Goal: Transaction & Acquisition: Obtain resource

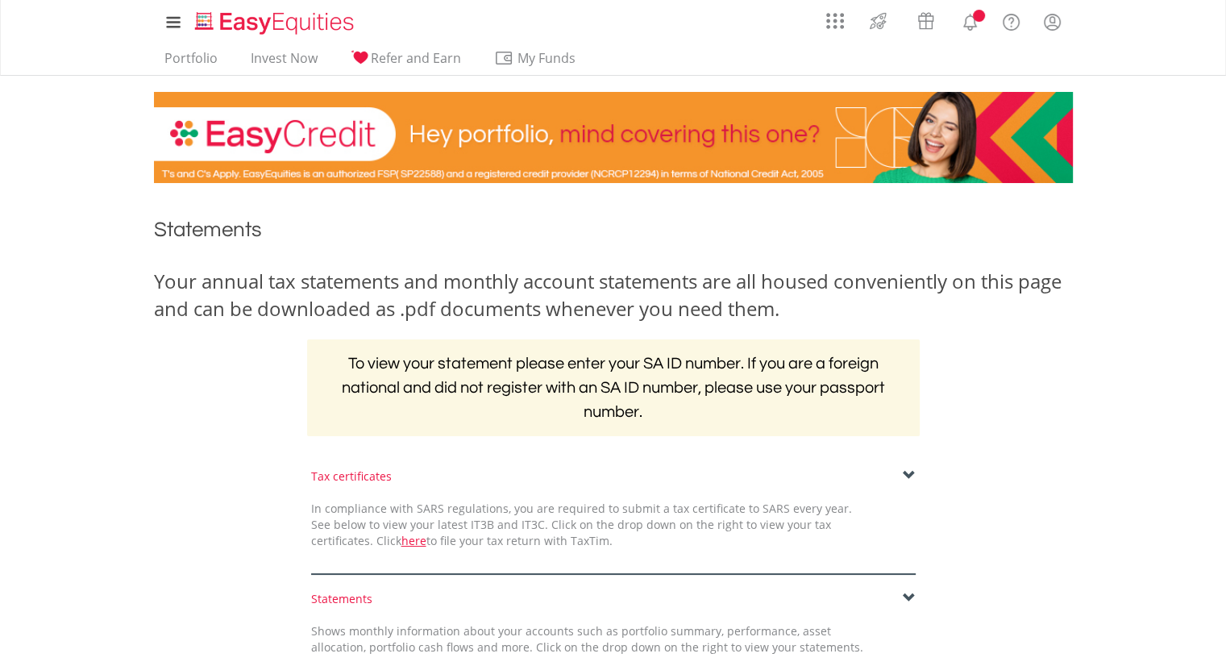
drag, startPoint x: 0, startPoint y: 0, endPoint x: 251, endPoint y: 452, distance: 517.4
click at [251, 452] on div "﻿ Statements Your annual tax statements and monthly account statements are all …" at bounding box center [613, 456] width 943 height 514
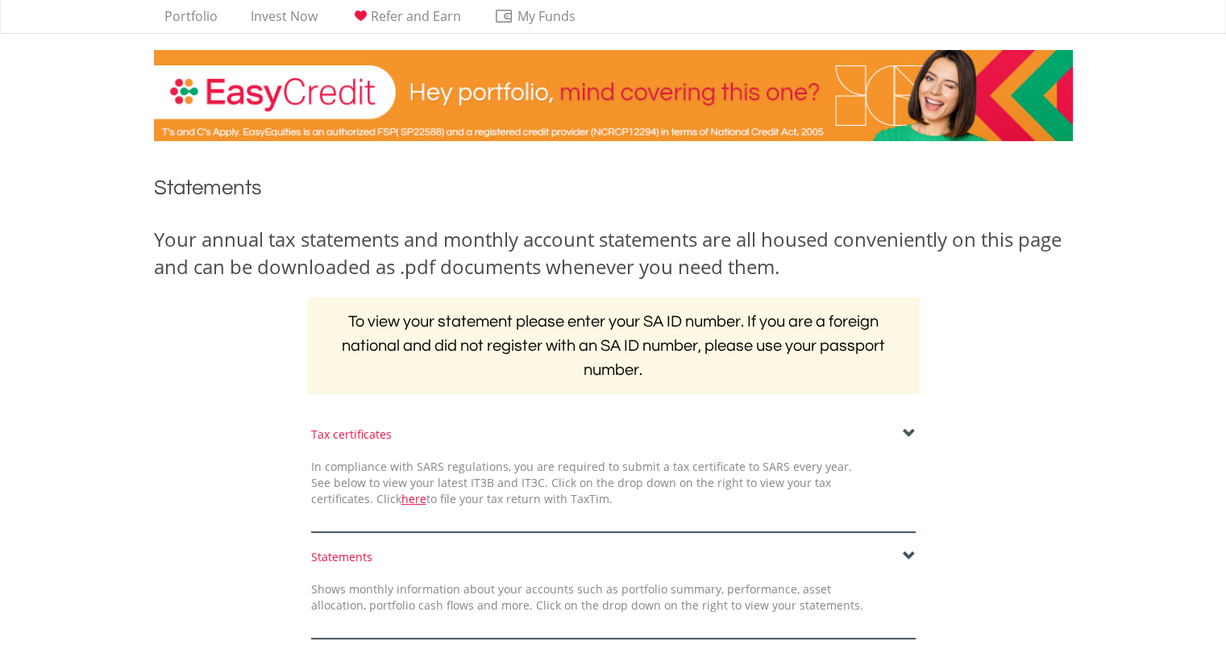
scroll to position [44, 0]
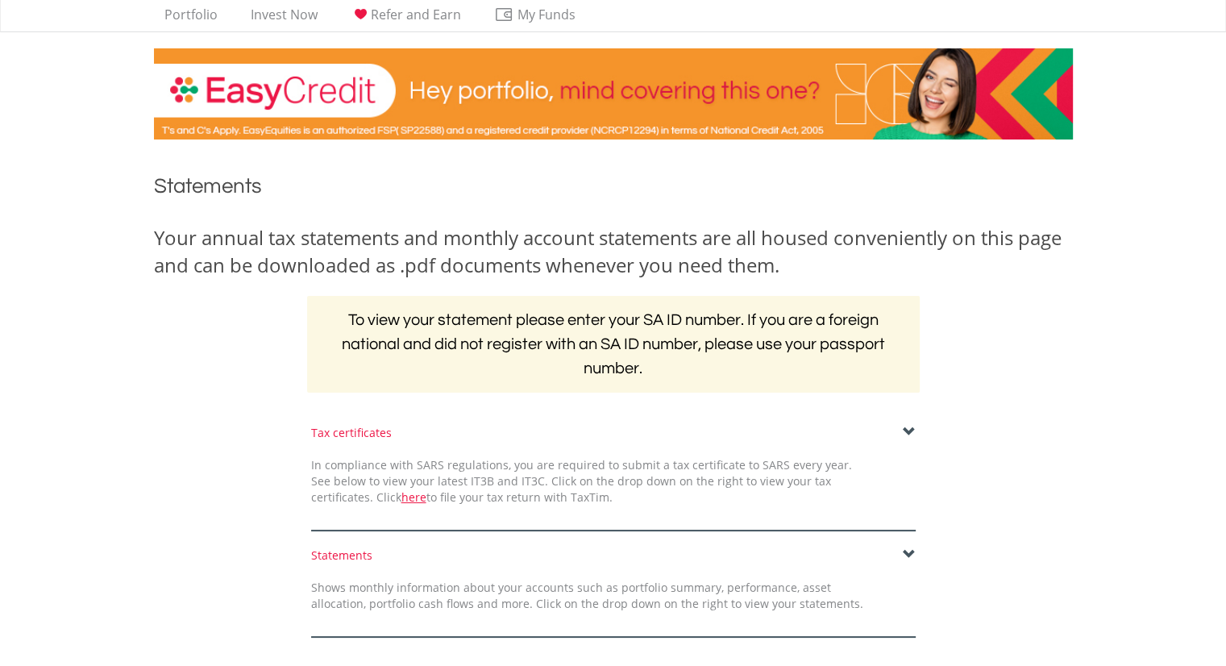
click at [611, 445] on div "Tax certificates In compliance with SARS regulations, you are required to submi…" at bounding box center [613, 478] width 629 height 106
click at [906, 420] on div "﻿ Statements Your annual tax statements and monthly account statements are all …" at bounding box center [613, 413] width 943 height 514
click at [906, 430] on span at bounding box center [909, 432] width 13 height 13
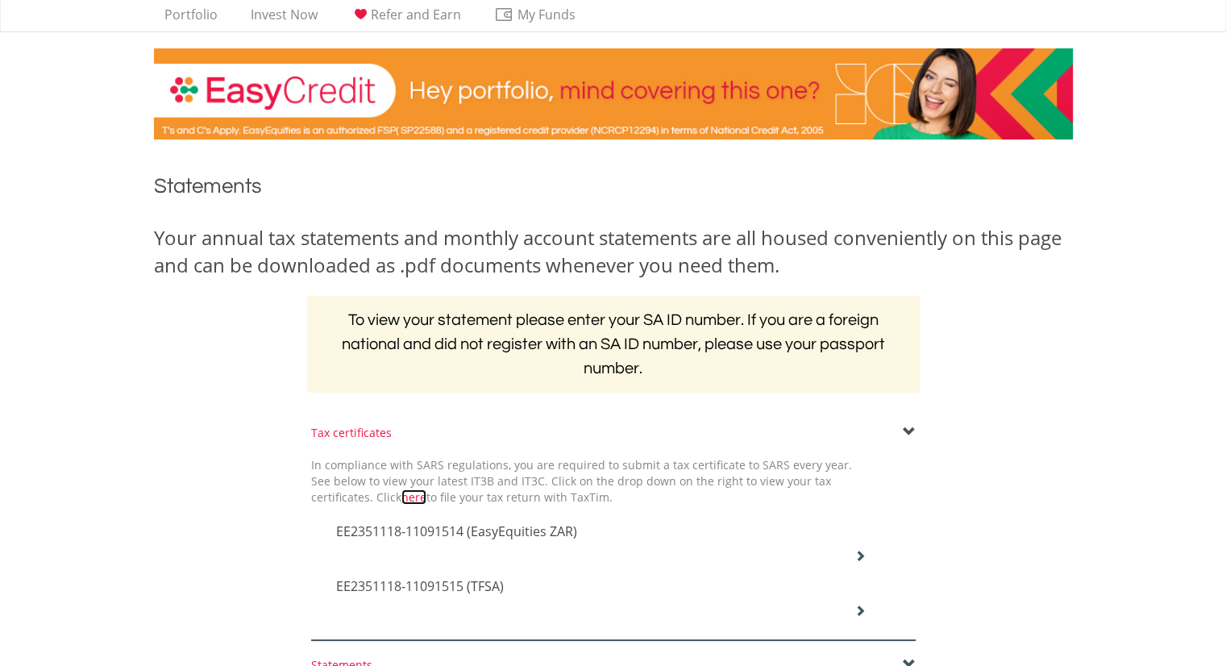
click at [401, 500] on link "here" at bounding box center [413, 496] width 25 height 15
click at [856, 553] on icon at bounding box center [859, 555] width 11 height 11
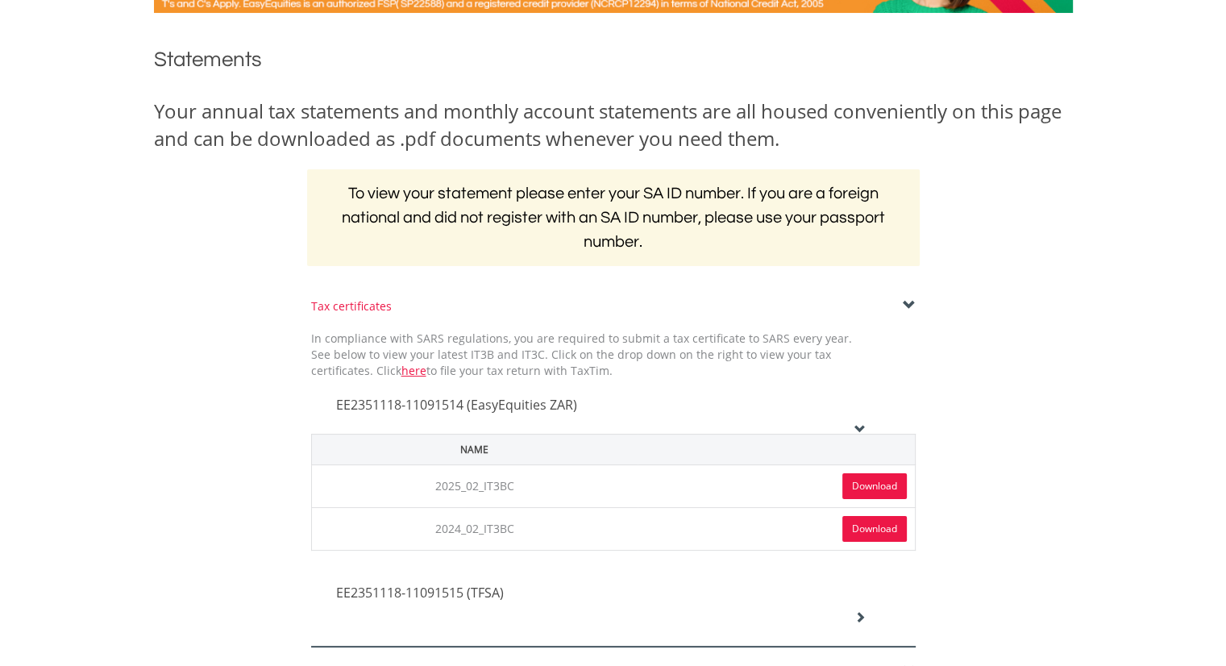
scroll to position [169, 0]
click at [874, 480] on link "Download" at bounding box center [874, 487] width 64 height 26
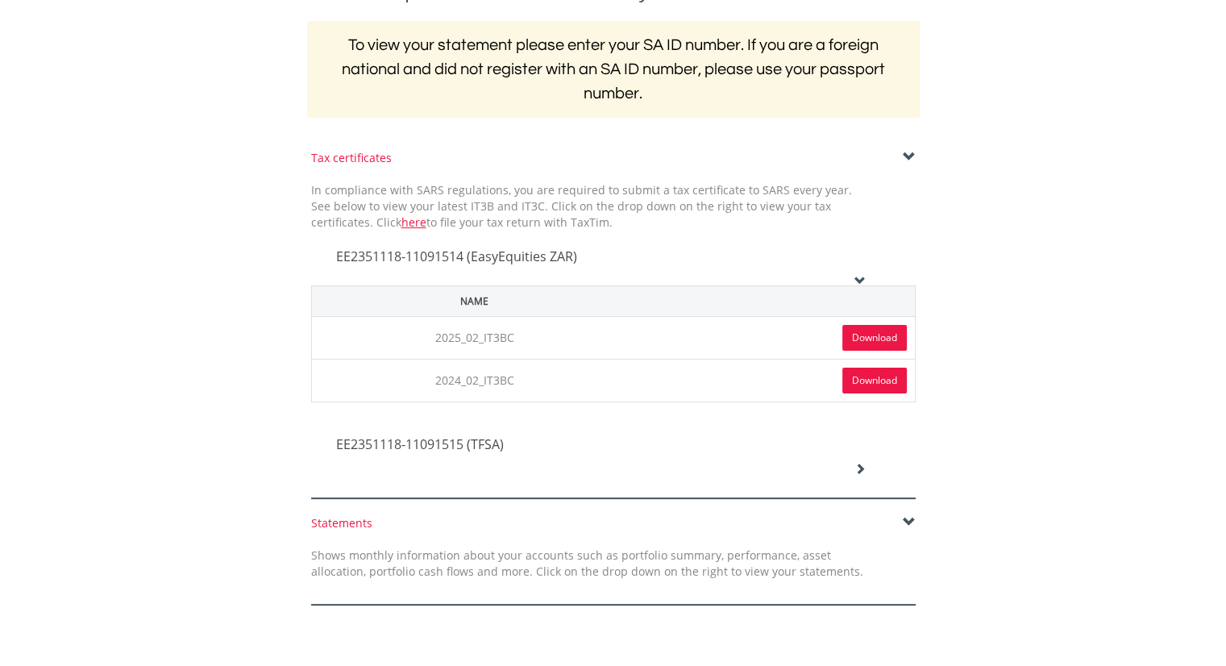
click at [838, 473] on div at bounding box center [613, 486] width 604 height 26
click at [858, 465] on icon at bounding box center [859, 468] width 11 height 11
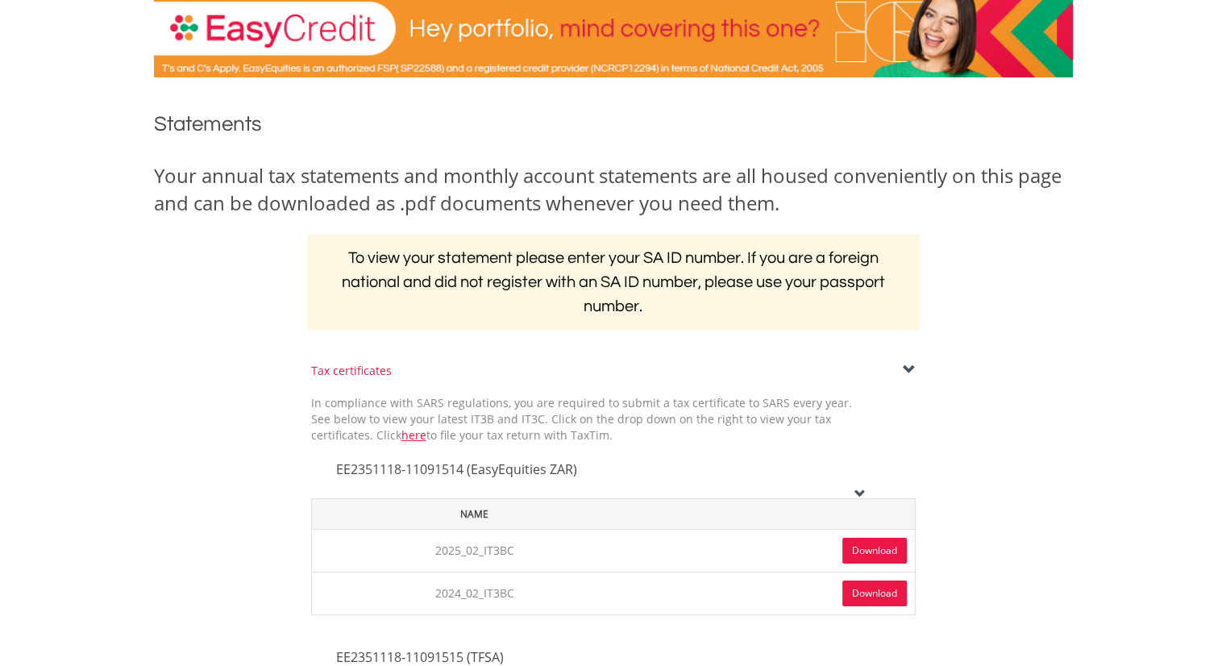
scroll to position [0, 0]
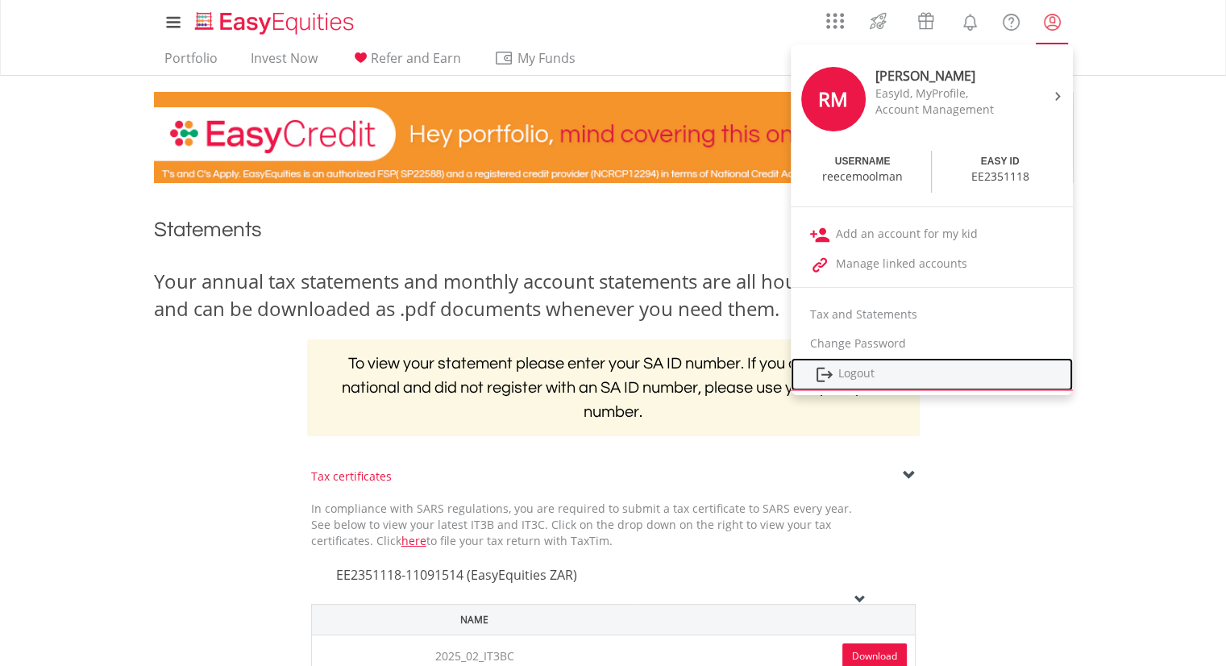
click at [876, 369] on link "Logout" at bounding box center [932, 374] width 282 height 33
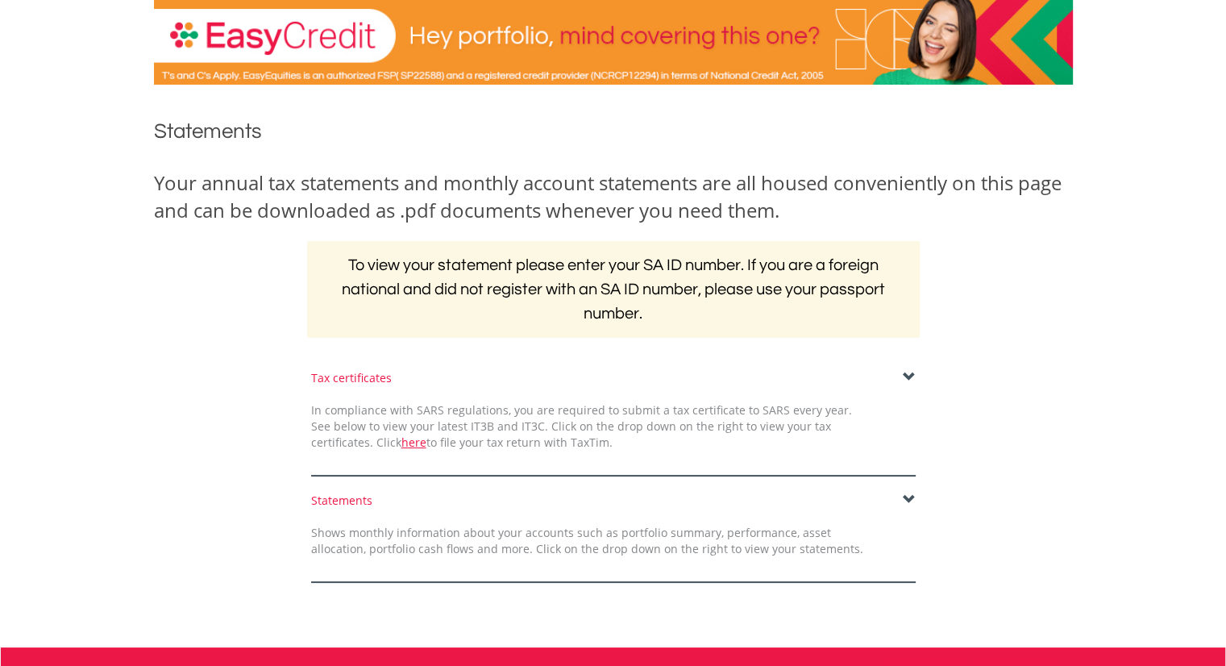
scroll to position [100, 0]
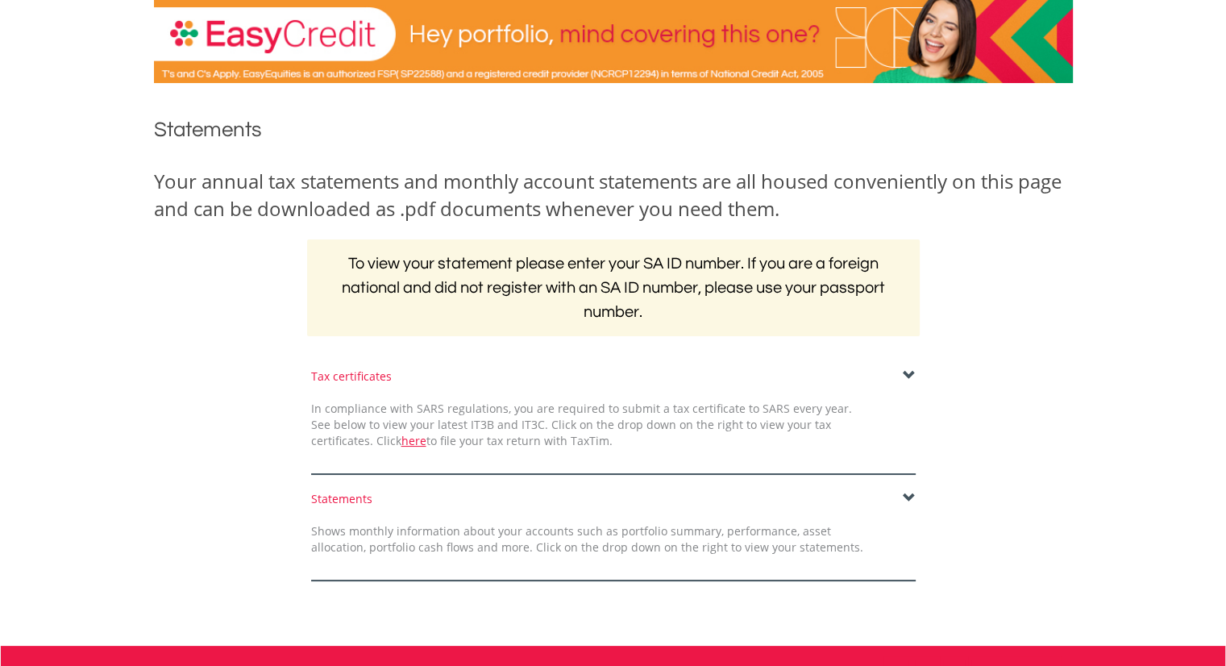
click at [804, 404] on span "In compliance with SARS regulations, you are required to submit a tax certifica…" at bounding box center [581, 425] width 541 height 48
click at [903, 376] on span at bounding box center [909, 375] width 13 height 13
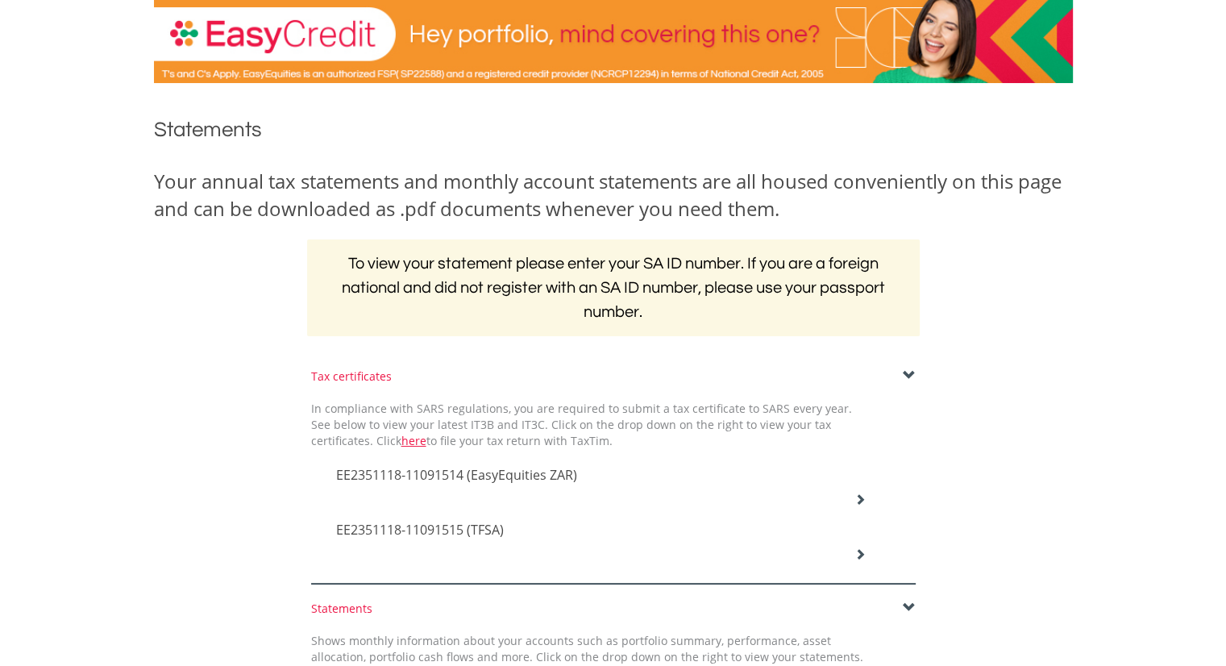
click at [689, 535] on h4 "EE2351118-11091515 (TFSA)" at bounding box center [601, 529] width 530 height 19
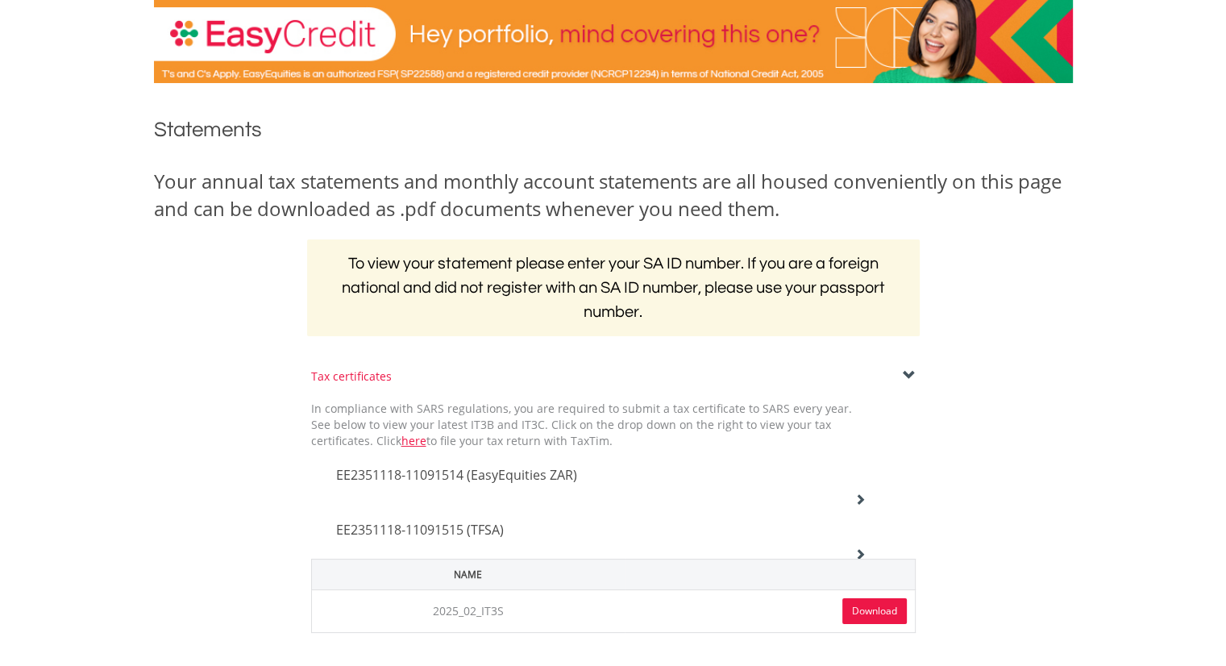
click at [870, 610] on link "Download" at bounding box center [874, 611] width 64 height 26
